Goal: Check status: Check status

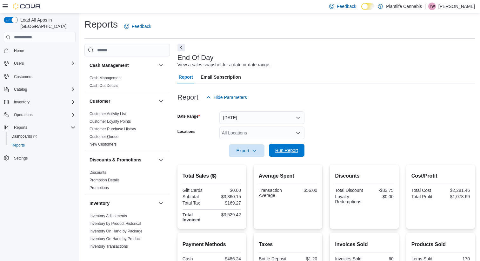
click at [298, 155] on span "Run Report" at bounding box center [287, 150] width 28 height 13
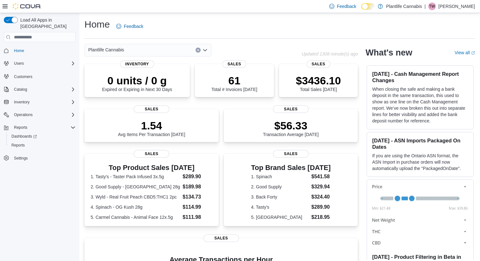
scroll to position [122, 0]
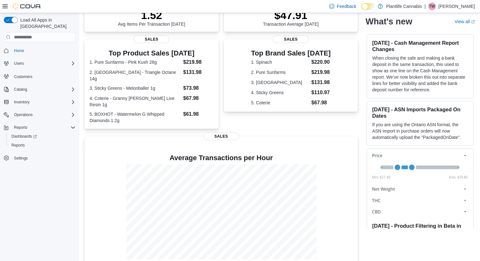
scroll to position [110, 0]
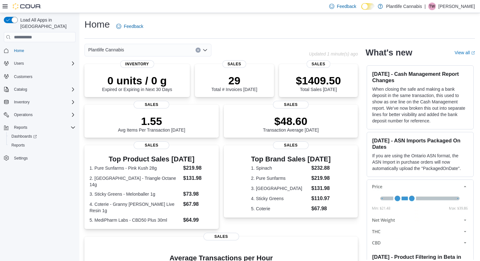
drag, startPoint x: 197, startPoint y: 51, endPoint x: 182, endPoint y: 42, distance: 17.4
click at [182, 42] on div "Home Feedback Plantlife Cannabis Updated 1 minute(s) ago 0 units / 0 g Expired …" at bounding box center [279, 191] width 401 height 357
click at [182, 40] on div "Home Feedback Plantlife Cannabis Updated 1 minute(s) ago 0 units / 0 g Expired …" at bounding box center [279, 191] width 401 height 357
